Goal: Obtain resource: Download file/media

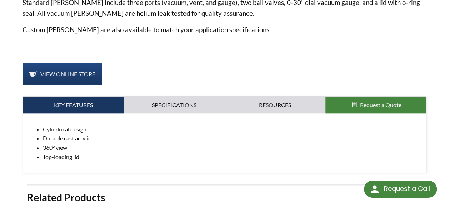
scroll to position [316, 0]
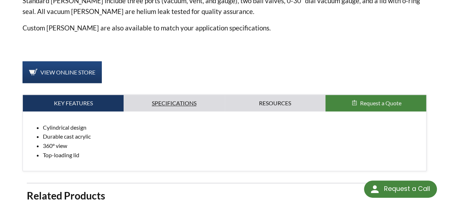
click at [176, 95] on link "Specifications" at bounding box center [174, 103] width 101 height 16
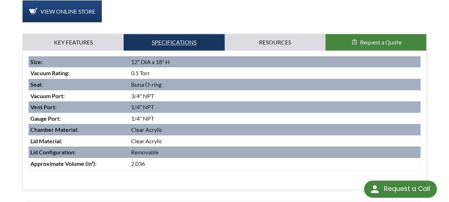
scroll to position [377, 0]
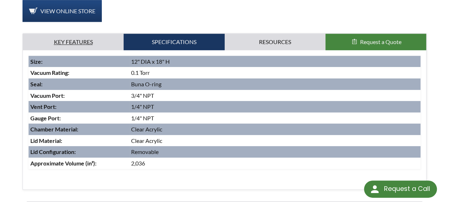
click at [102, 34] on link "Key Features" at bounding box center [73, 42] width 101 height 16
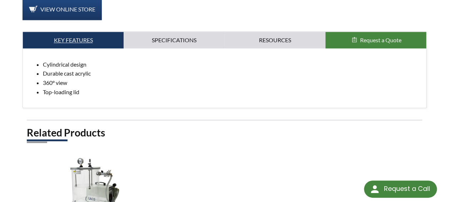
scroll to position [379, 0]
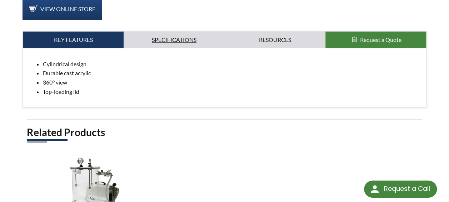
click at [160, 31] on link "Specifications" at bounding box center [174, 39] width 101 height 16
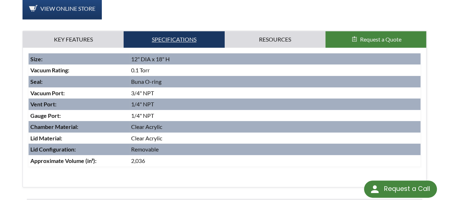
scroll to position [380, 0]
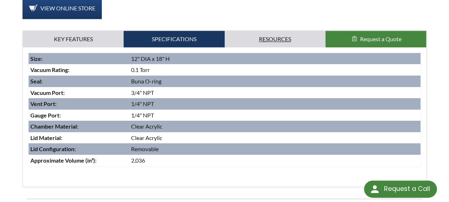
click at [284, 31] on link "Resources" at bounding box center [275, 39] width 101 height 16
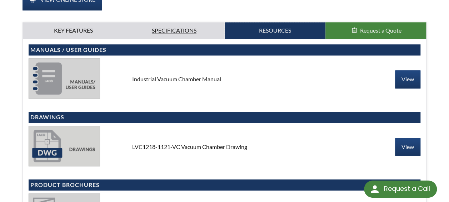
scroll to position [388, 0]
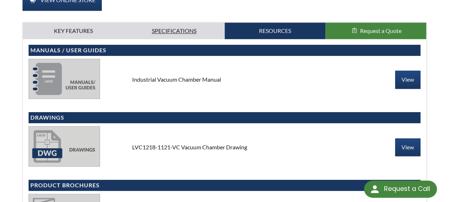
click at [177, 24] on link "Specifications" at bounding box center [174, 31] width 101 height 16
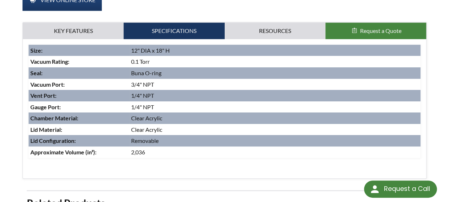
click at [121, 56] on td "Vacuum Rating :" at bounding box center [79, 61] width 101 height 11
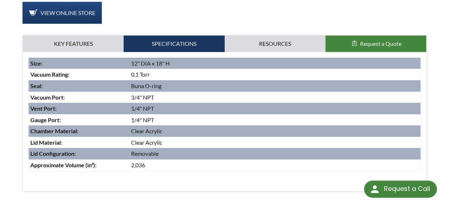
scroll to position [367, 0]
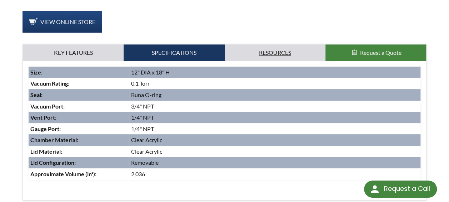
click at [283, 44] on link "Resources" at bounding box center [275, 52] width 101 height 16
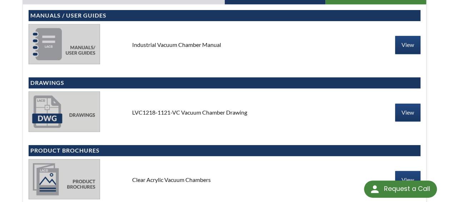
scroll to position [425, 0]
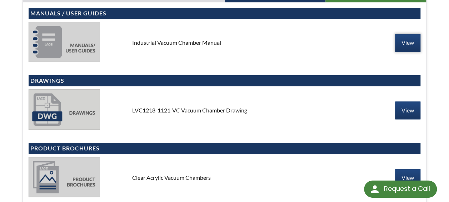
click at [416, 34] on link "View" at bounding box center [407, 43] width 25 height 18
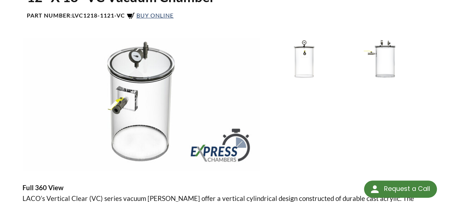
scroll to position [78, 0]
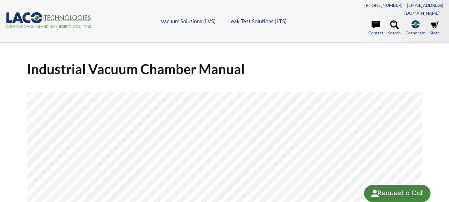
select select "Language Translate Widget"
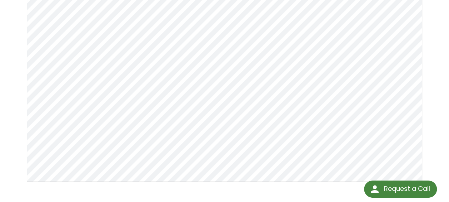
scroll to position [123, 0]
